Goal: Transaction & Acquisition: Purchase product/service

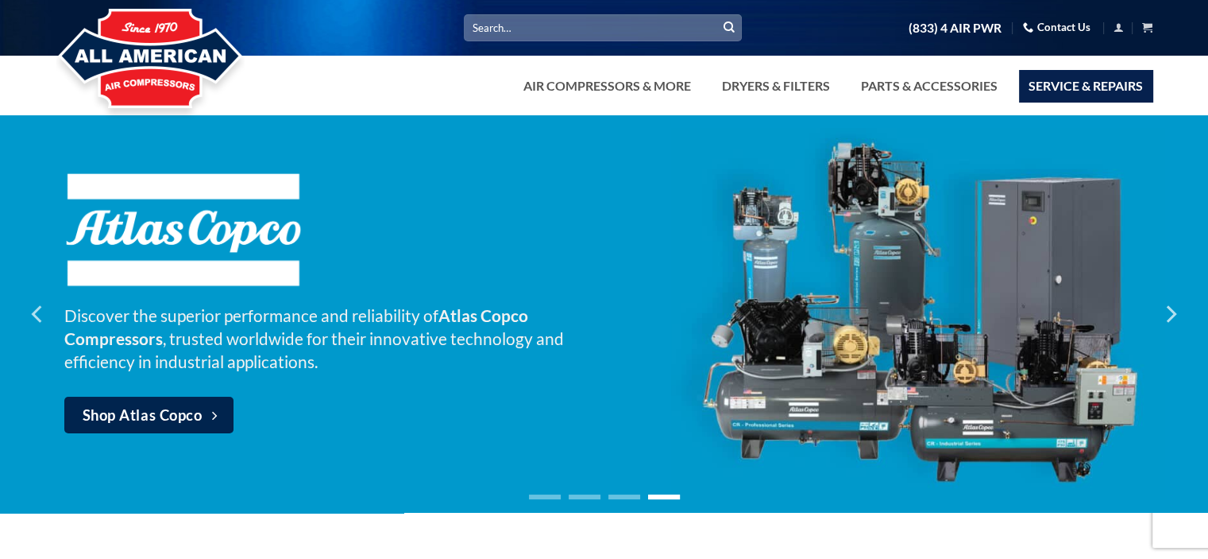
click at [1085, 80] on link "Service & Repairs" at bounding box center [1085, 86] width 133 height 32
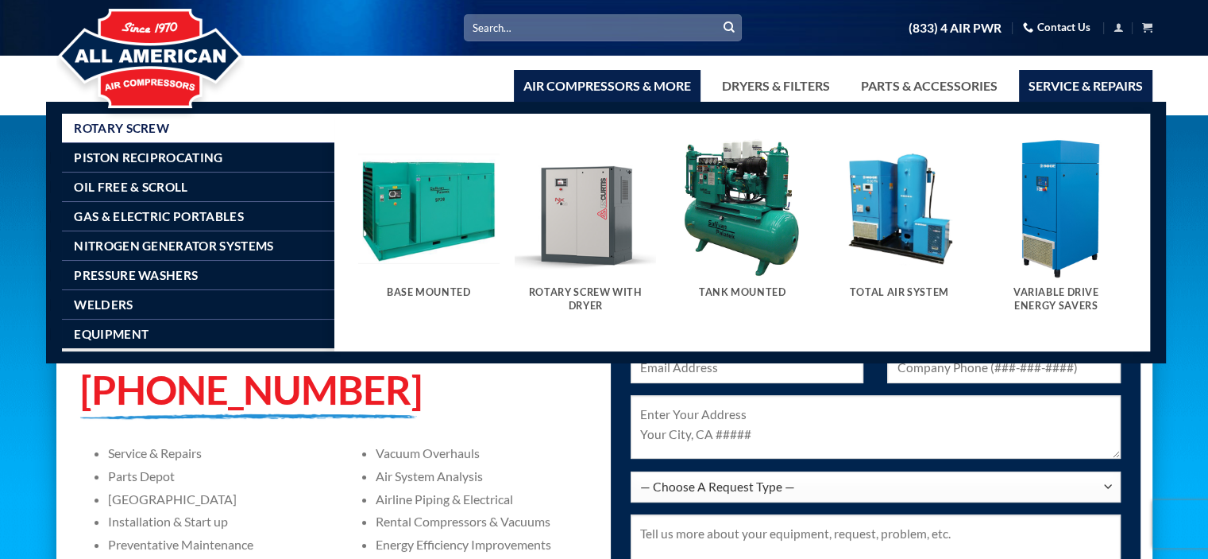
click at [572, 87] on link "Air Compressors & More" at bounding box center [607, 86] width 187 height 32
click at [726, 263] on img "Visit product category Tank Mounted" at bounding box center [742, 207] width 141 height 141
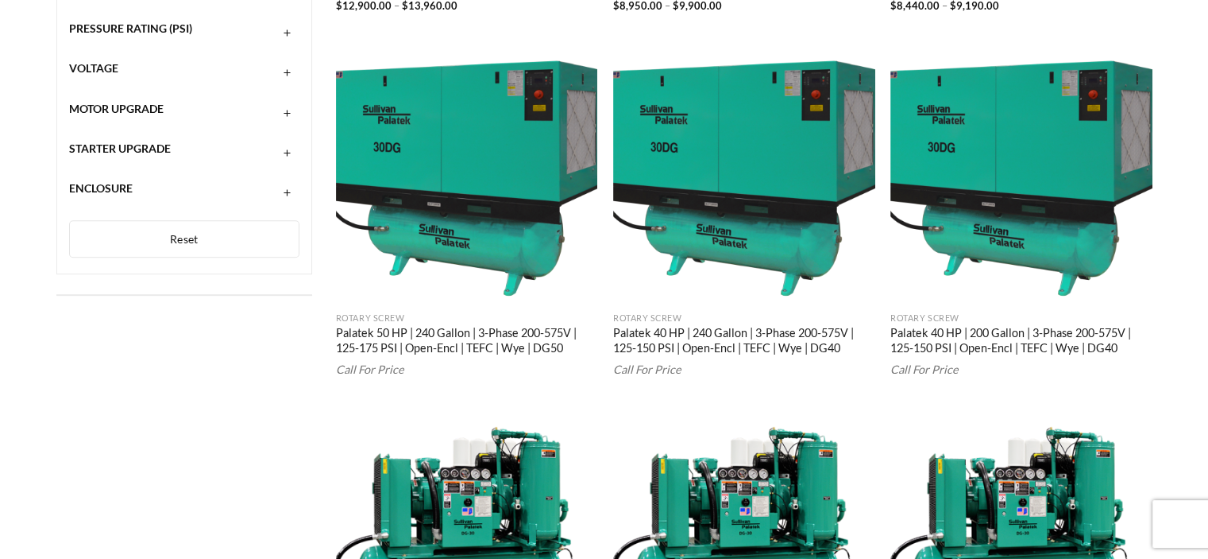
scroll to position [1027, 0]
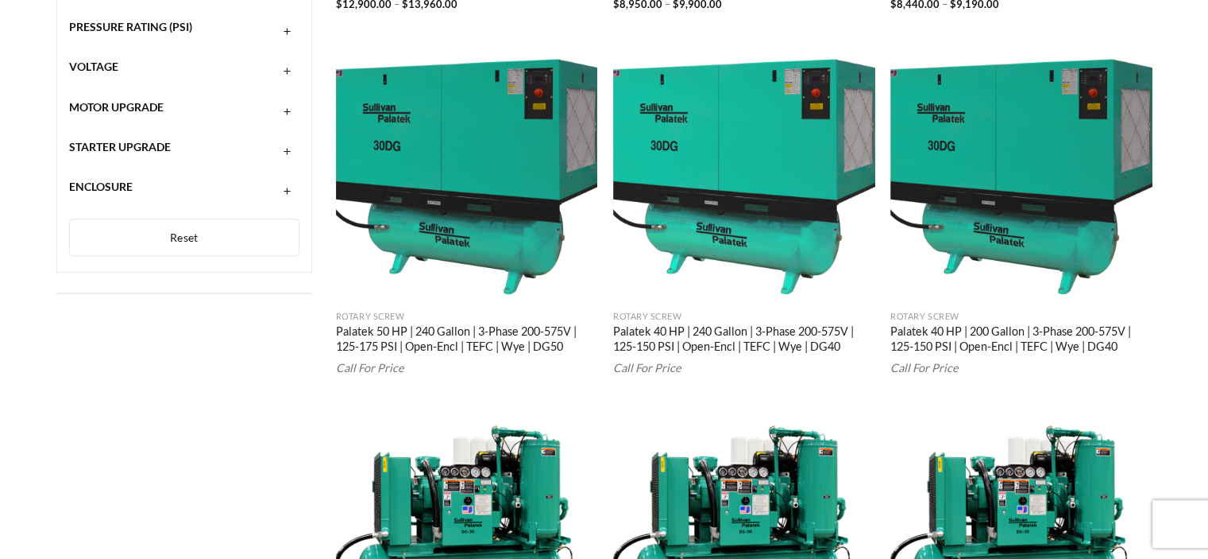
click at [729, 335] on link "Palatek 40 HP | 240 Gallon | 3-Phase 200-575V | 125-150 PSI | Open-Encl | TEFC …" at bounding box center [744, 340] width 262 height 32
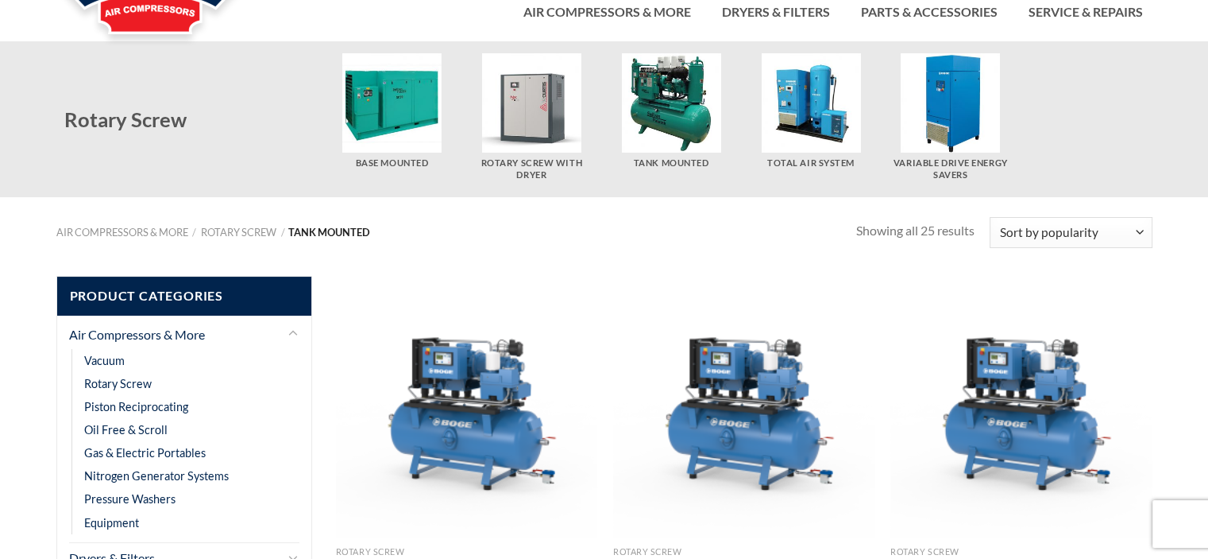
scroll to position [84, 0]
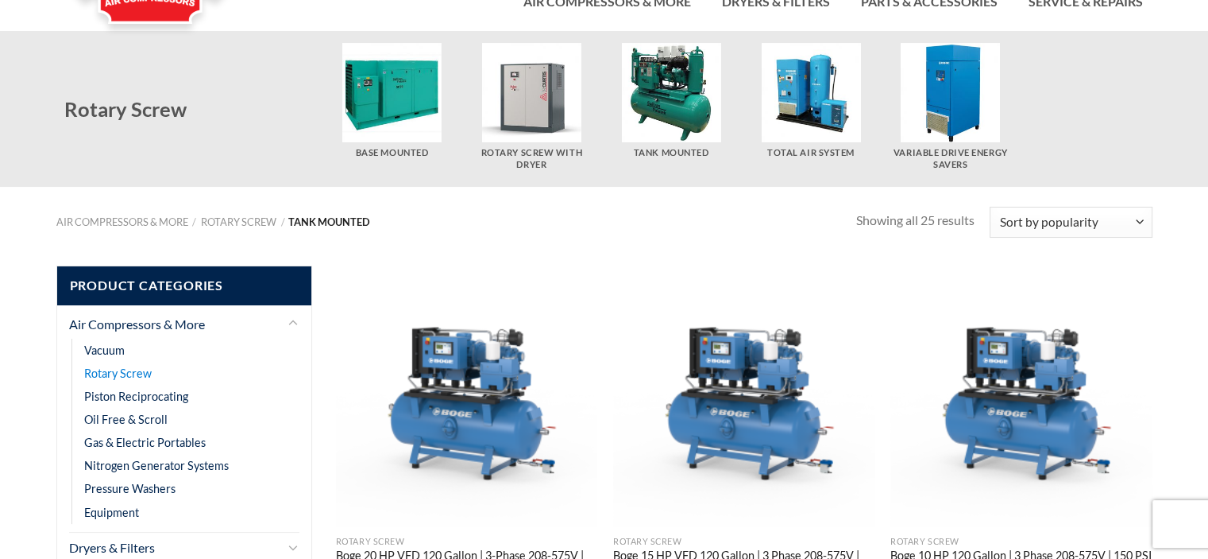
click at [134, 373] on link "Rotary Screw" at bounding box center [118, 372] width 68 height 23
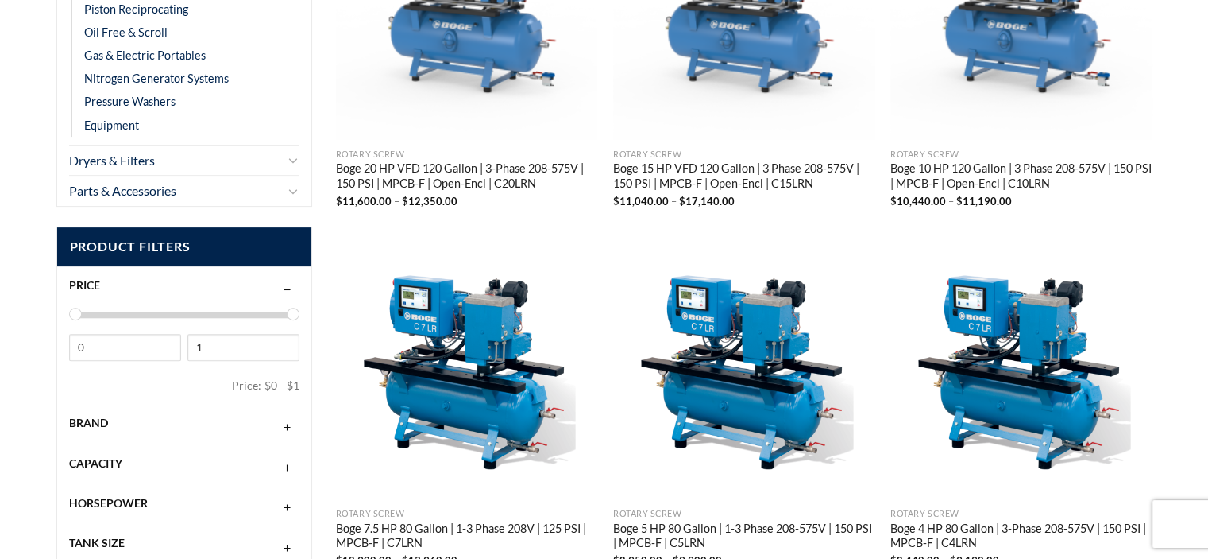
scroll to position [477, 0]
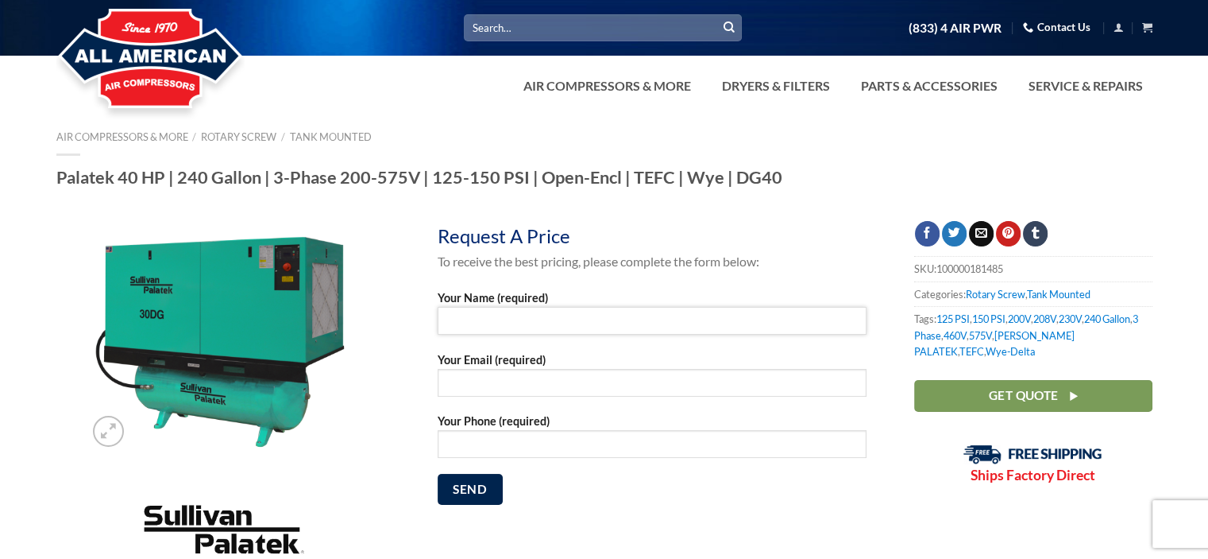
click at [439, 320] on input "Your Name (required)" at bounding box center [652, 321] width 429 height 28
type input "Scott Miller"
click at [448, 384] on input "Your Email (required)" at bounding box center [652, 383] width 429 height 28
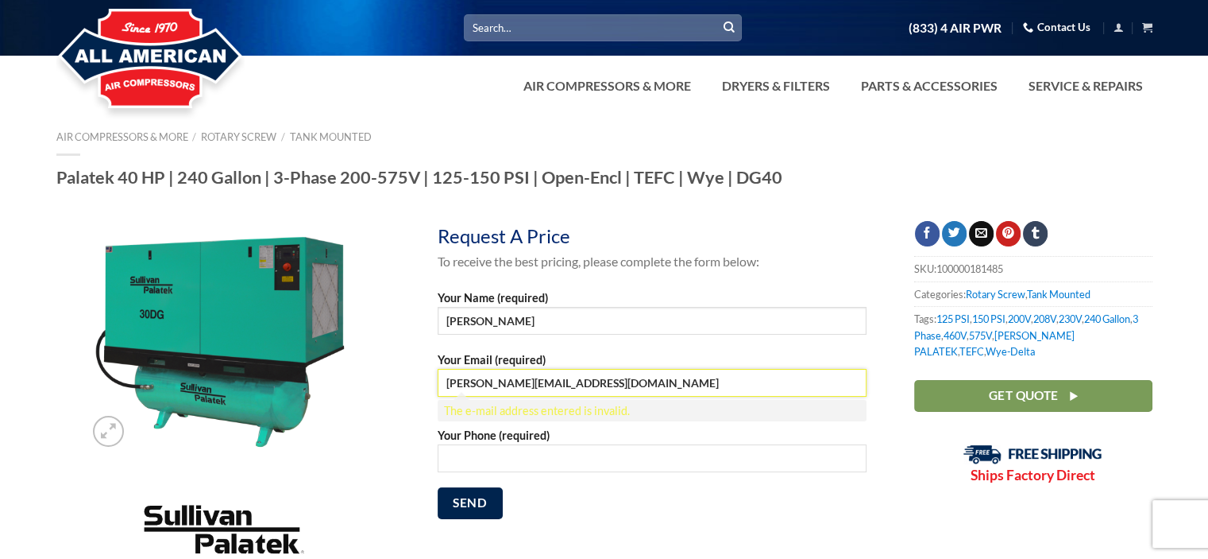
type input "scott@hanyiint.com"
click at [493, 457] on input "Your Phone (required)" at bounding box center [652, 458] width 429 height 28
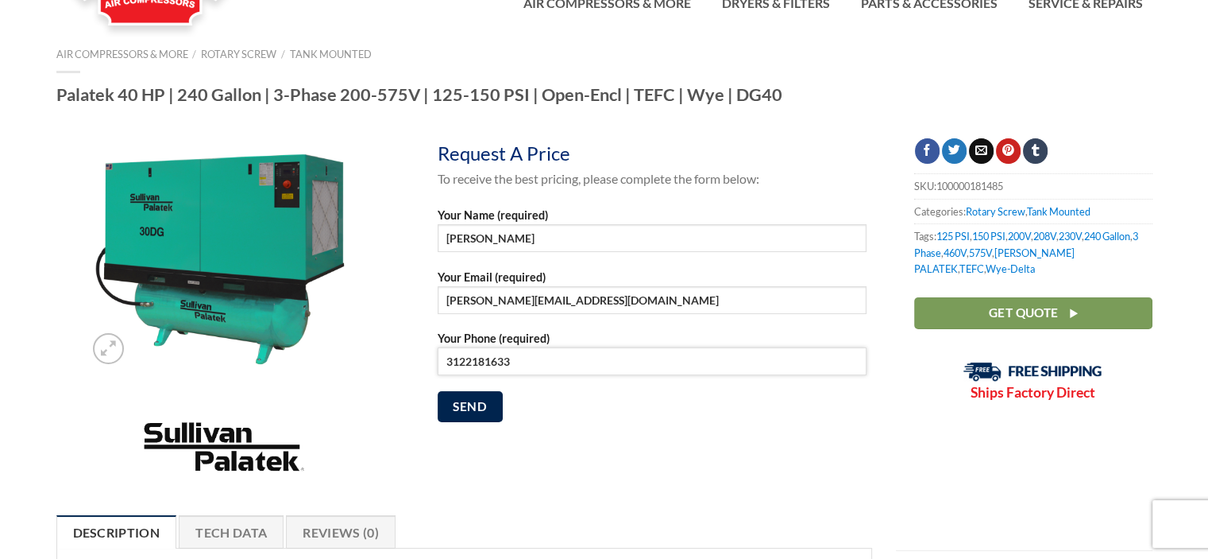
scroll to position [84, 0]
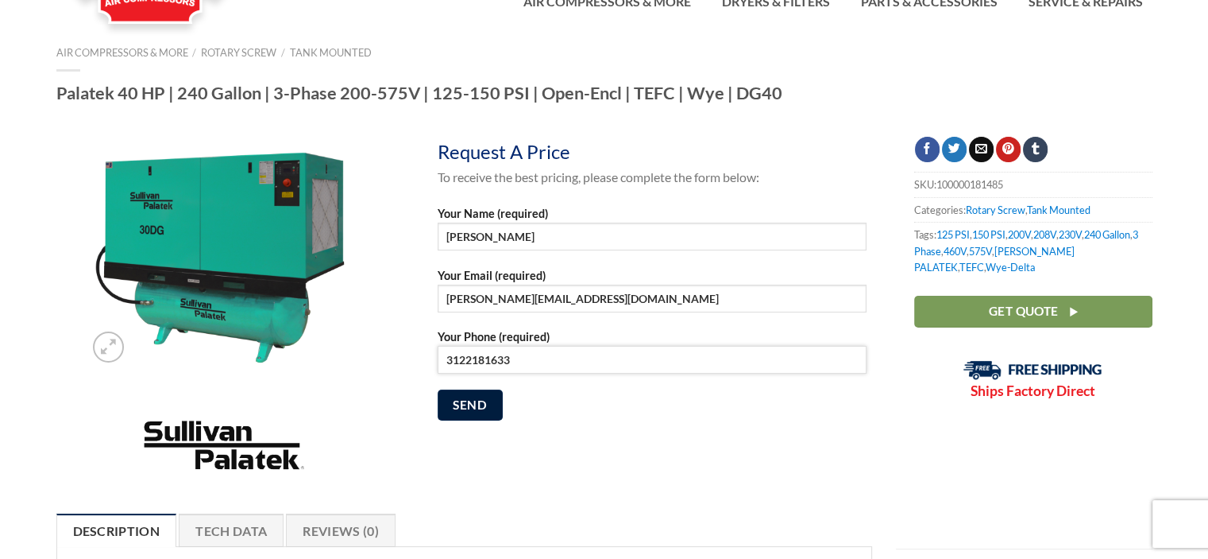
type input "3122181633"
click at [469, 411] on input "Send" at bounding box center [470, 404] width 65 height 31
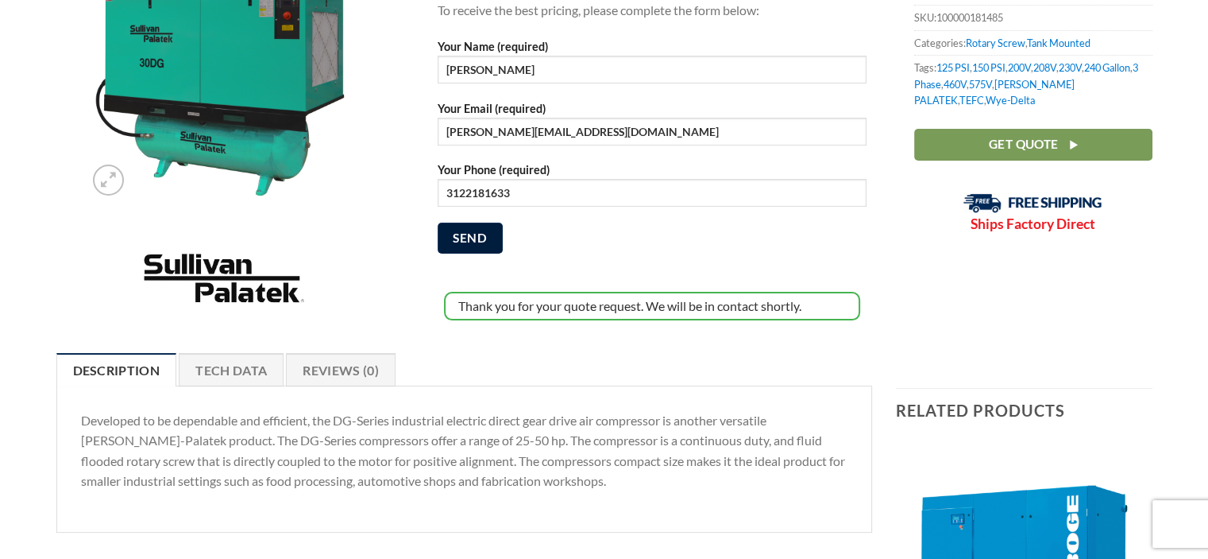
scroll to position [265, 0]
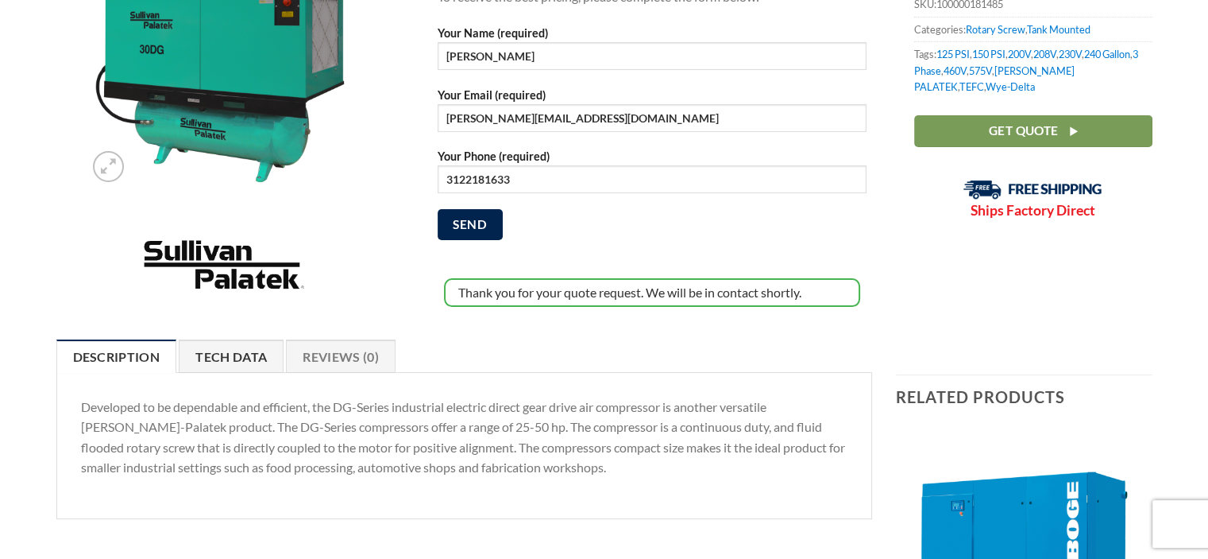
click at [240, 342] on link "Tech Data" at bounding box center [231, 355] width 105 height 33
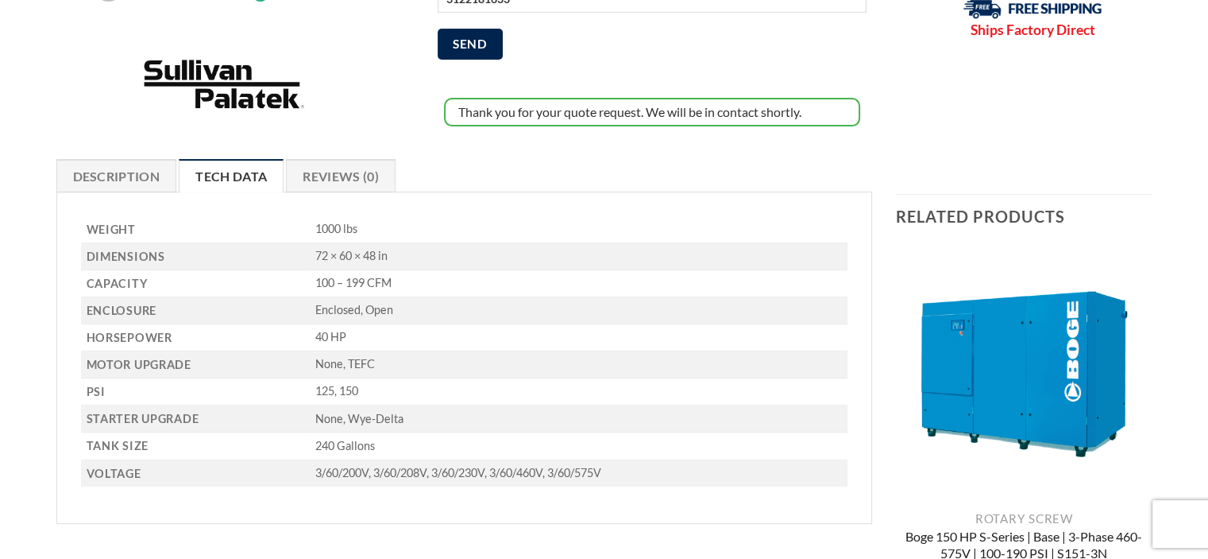
scroll to position [439, 0]
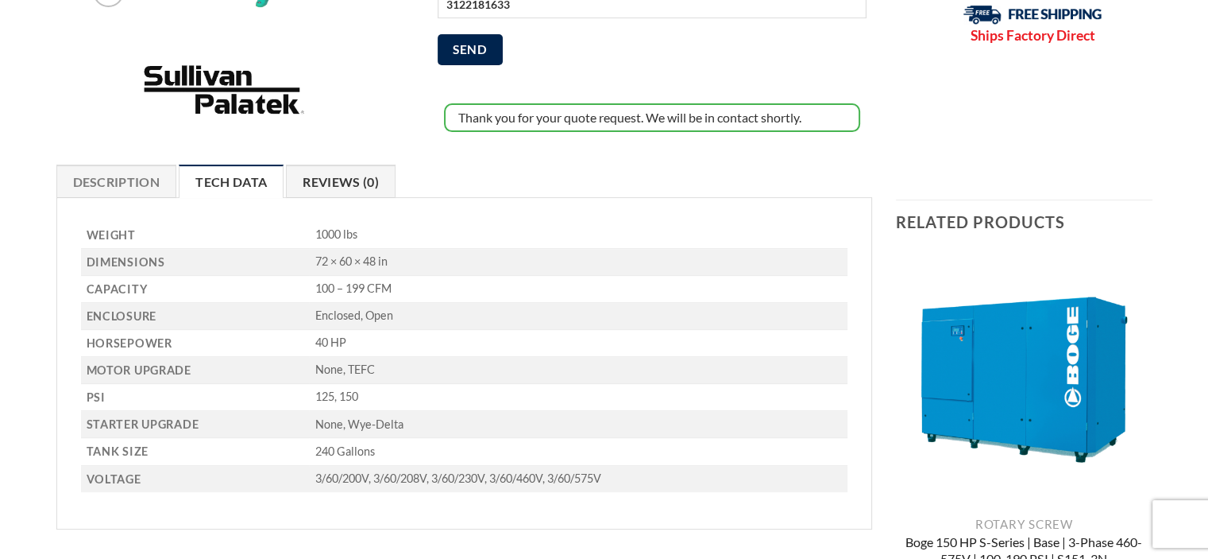
click at [335, 177] on link "Reviews (0)" at bounding box center [341, 180] width 110 height 33
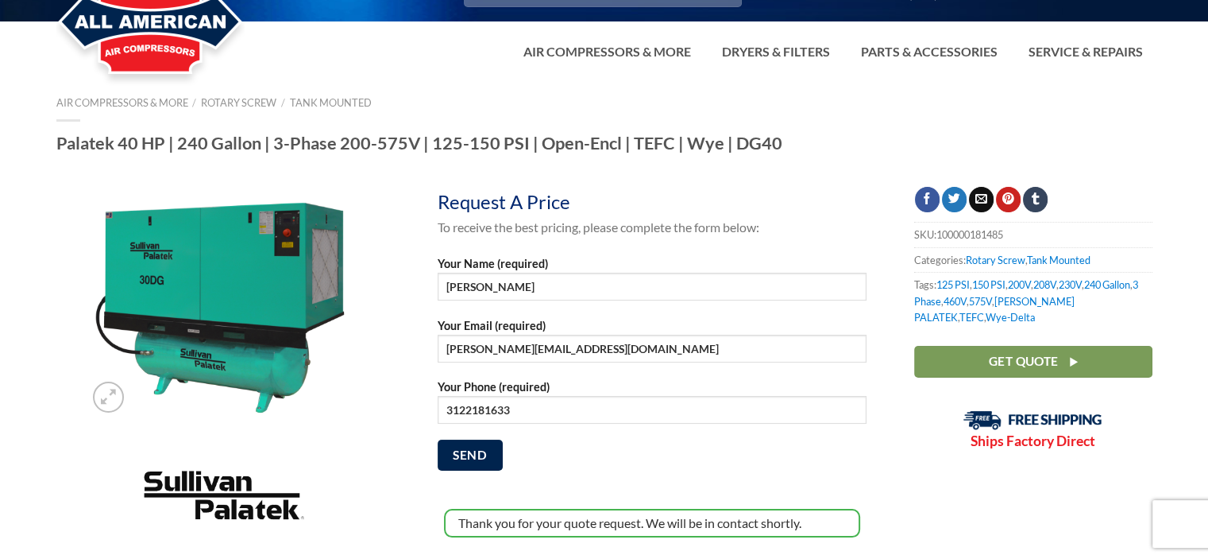
scroll to position [0, 0]
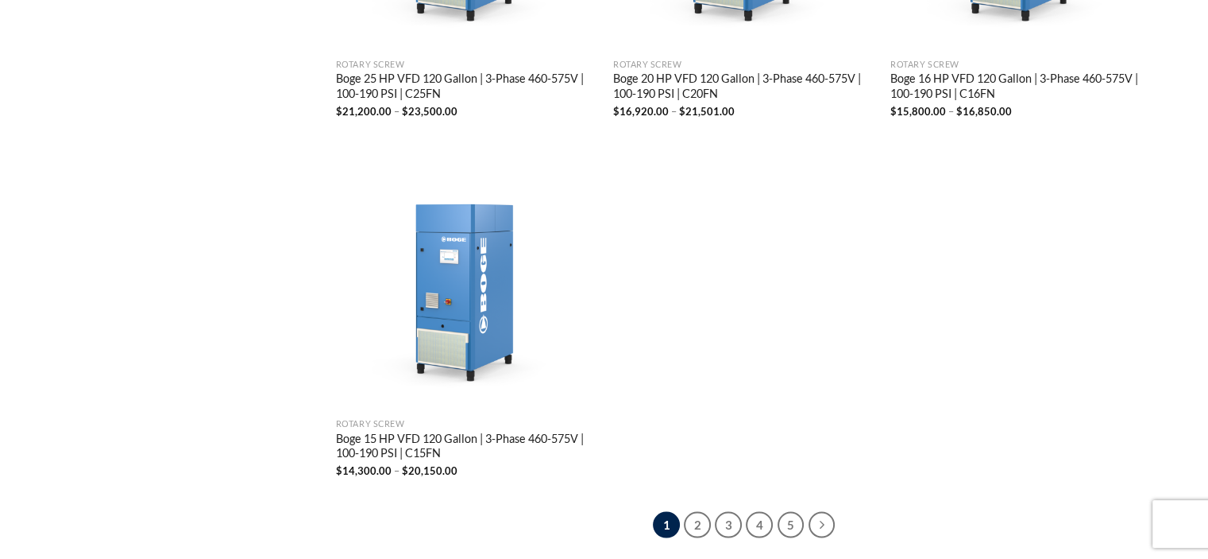
scroll to position [3098, 0]
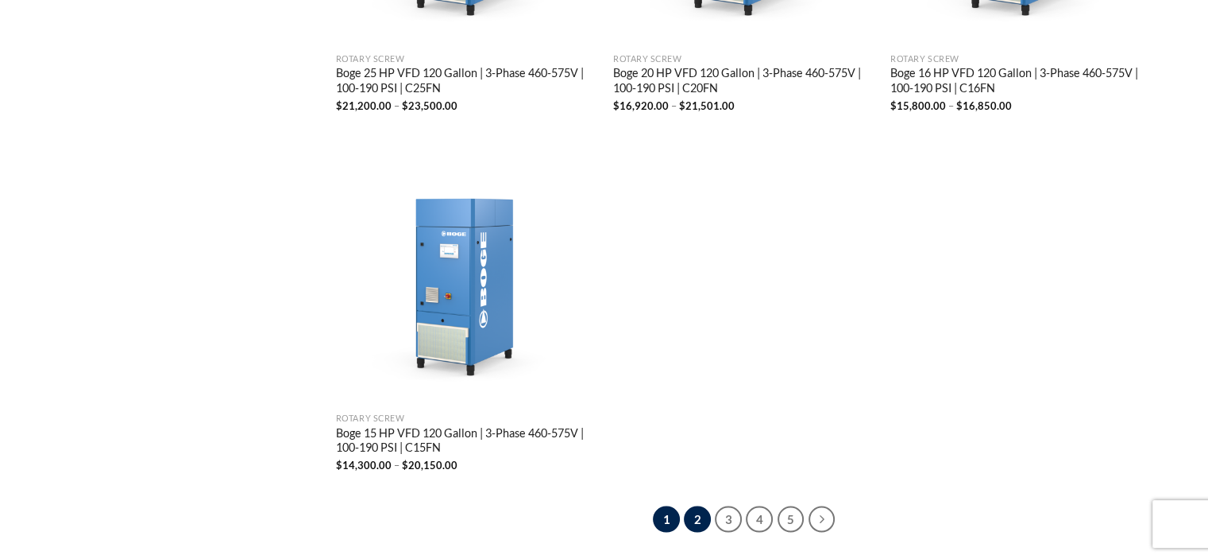
click at [696, 511] on link "2" at bounding box center [697, 519] width 27 height 27
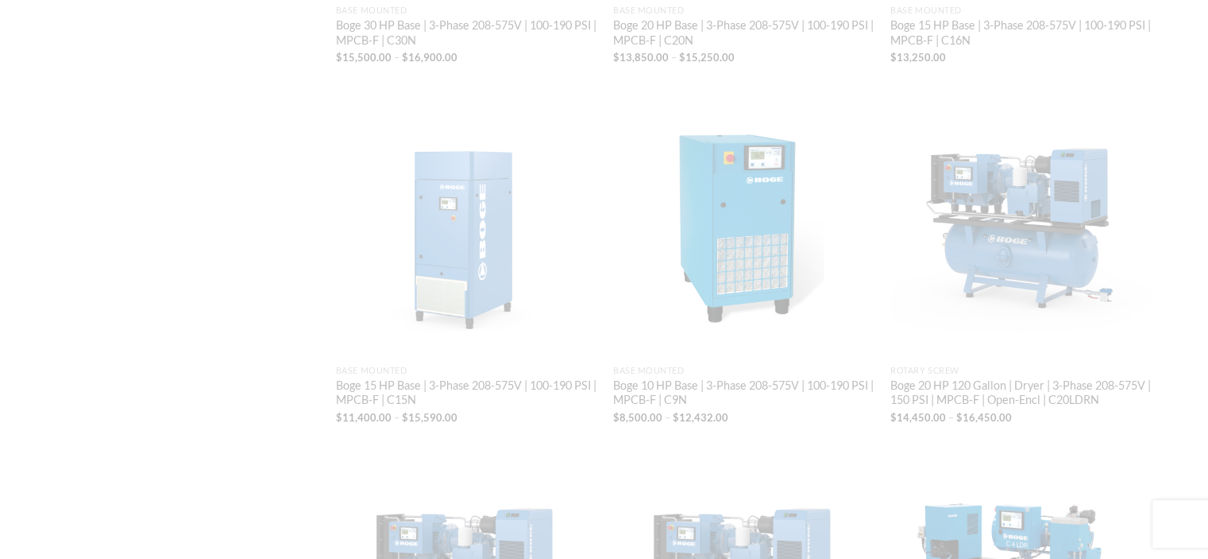
click at [696, 511] on div at bounding box center [604, 279] width 1208 height 559
